Goal: Navigation & Orientation: Understand site structure

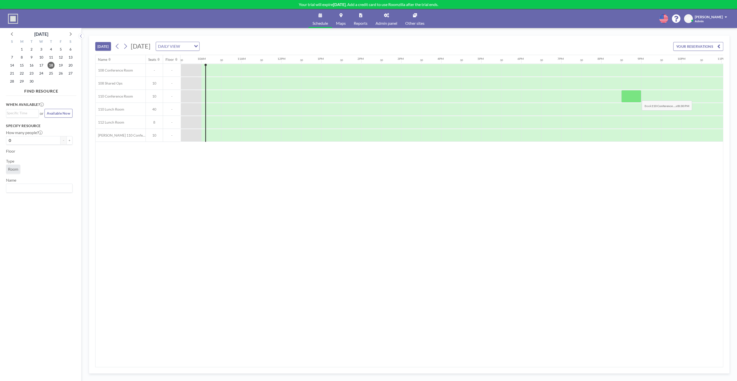
scroll to position [0, 380]
click at [387, 22] on span "Admin panel" at bounding box center [387, 23] width 22 height 4
click at [348, 38] on div "TODAY Thursday, September 18, 2025 DAILY VIEW Loading... YOUR RESERVATIONS" at bounding box center [409, 45] width 628 height 19
click at [388, 15] on icon at bounding box center [386, 15] width 5 height 4
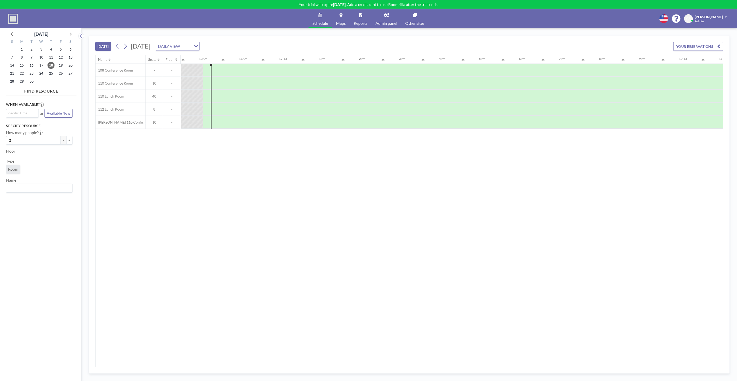
click at [371, 41] on div "TODAY Thursday, September 18, 2025 DAILY VIEW Loading... YOUR RESERVATIONS" at bounding box center [409, 45] width 628 height 19
click at [354, 173] on div "Name Seats Floor 12AM 30 1AM 30 2AM 30 3AM 30 4AM 30 5AM 30 6AM 30 7AM 30 8AM 3…" at bounding box center [410, 211] width 628 height 312
click at [327, 42] on div "TODAY Thursday, September 18, 2025 DAILY VIEW Loading... YOUR RESERVATIONS" at bounding box center [409, 45] width 628 height 19
click at [389, 22] on span "Admin panel" at bounding box center [387, 23] width 22 height 4
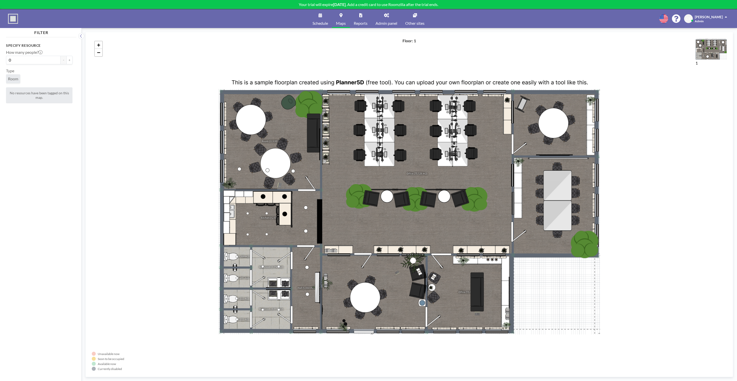
click at [319, 18] on link "Schedule" at bounding box center [321, 18] width 24 height 19
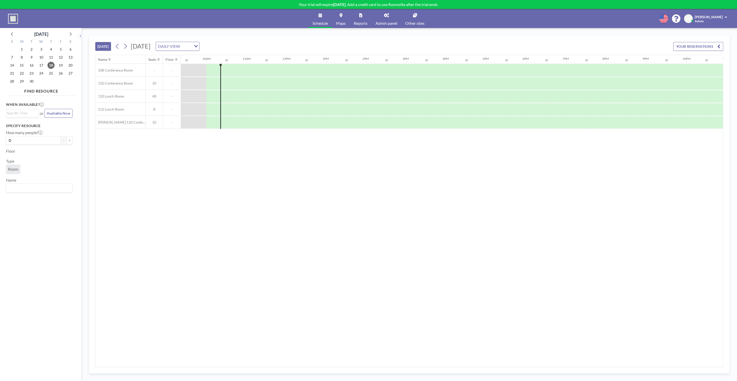
scroll to position [0, 380]
click at [396, 21] on span "Admin panel" at bounding box center [387, 23] width 22 height 4
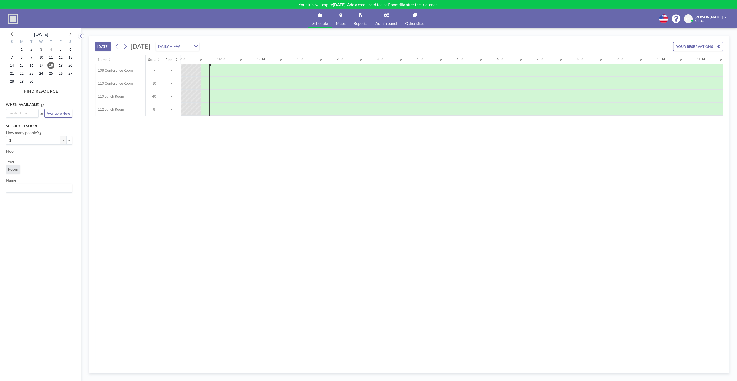
scroll to position [0, 400]
click at [386, 21] on span "Admin panel" at bounding box center [387, 23] width 22 height 4
click at [380, 42] on div "TODAY Thursday, September 18, 2025 DAILY VIEW Loading... YOUR RESERVATIONS" at bounding box center [409, 45] width 628 height 19
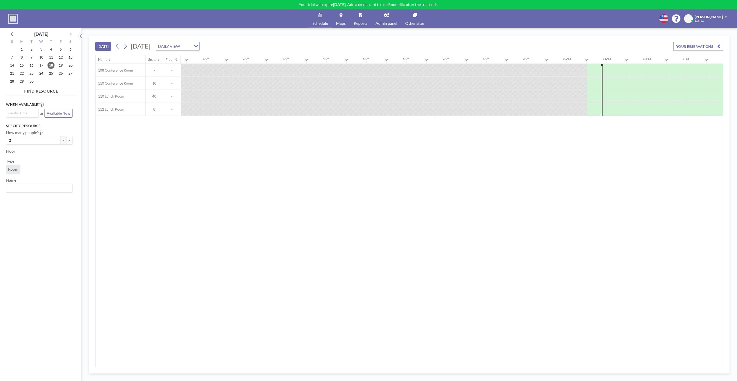
scroll to position [0, 0]
click at [225, 152] on div "Name Seats Floor 12AM 30 1AM 30 2AM 30 3AM 30 4AM 30 5AM 30 6AM 30 7AM 30 8AM 3…" at bounding box center [410, 211] width 628 height 312
click at [199, 45] on div "Loading..." at bounding box center [196, 46] width 8 height 8
click at [247, 61] on li "WEEKLY VIEW" at bounding box center [241, 61] width 43 height 7
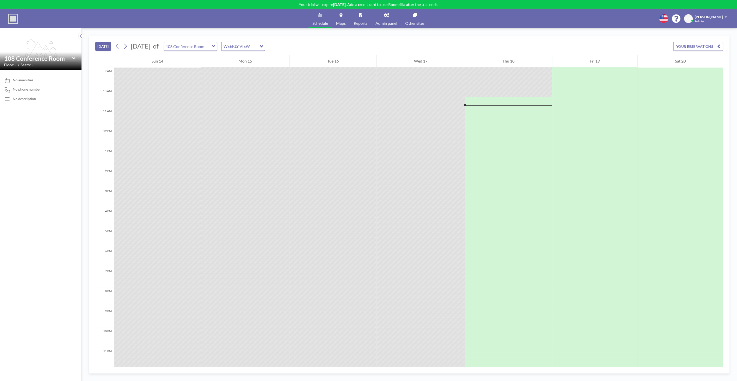
scroll to position [182, 0]
click at [522, 32] on div "TODAY September 2025 of 108 Conference Room WEEKLY VIEW Loading... YOUR RESERVA…" at bounding box center [410, 204] width 656 height 353
click at [413, 13] on link "Other sites" at bounding box center [414, 18] width 27 height 19
click at [263, 45] on icon "Search for option" at bounding box center [262, 46] width 4 height 3
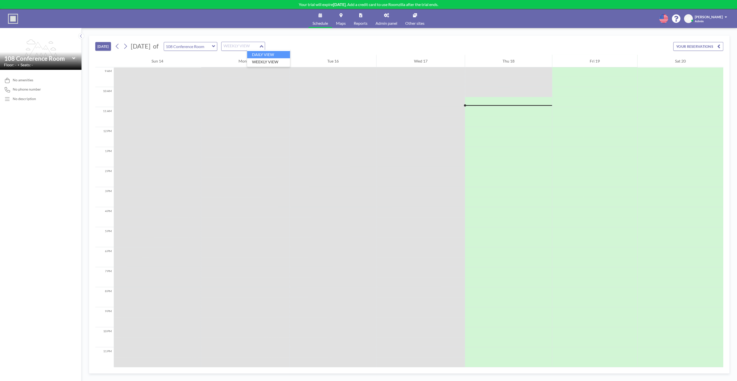
click at [275, 54] on li "DAILY VIEW" at bounding box center [268, 54] width 43 height 7
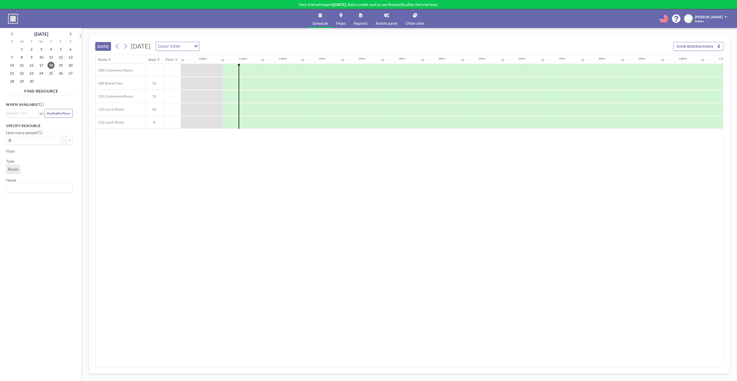
click at [270, 181] on div "Name Seats Floor 12AM 30 1AM 30 2AM 30 3AM 30 4AM 30 5AM 30 6AM 30 7AM 30 8AM 3…" at bounding box center [410, 211] width 628 height 312
click at [152, 68] on span "-" at bounding box center [154, 70] width 17 height 5
click at [228, 155] on div "Name Seats Floor 12AM 30 1AM 30 2AM 30 3AM 30 4AM 30 5AM 30 6AM 30 7AM 30 8AM 3…" at bounding box center [410, 211] width 628 height 312
click at [382, 15] on link "Admin panel" at bounding box center [387, 18] width 30 height 19
